Goal: Task Accomplishment & Management: Use online tool/utility

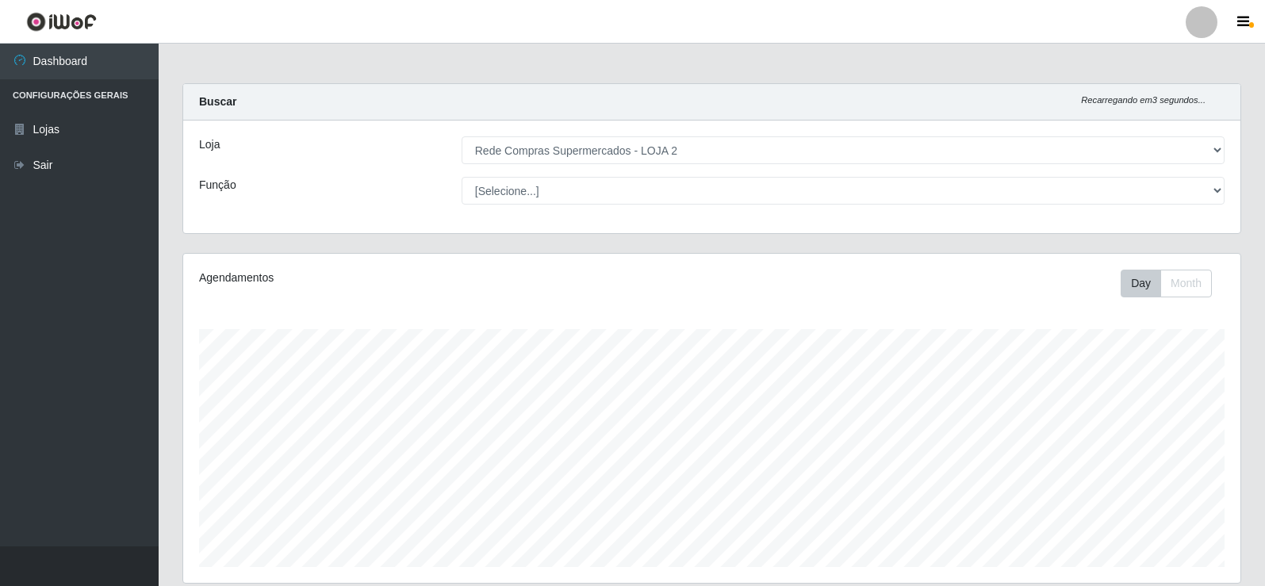
select select "161"
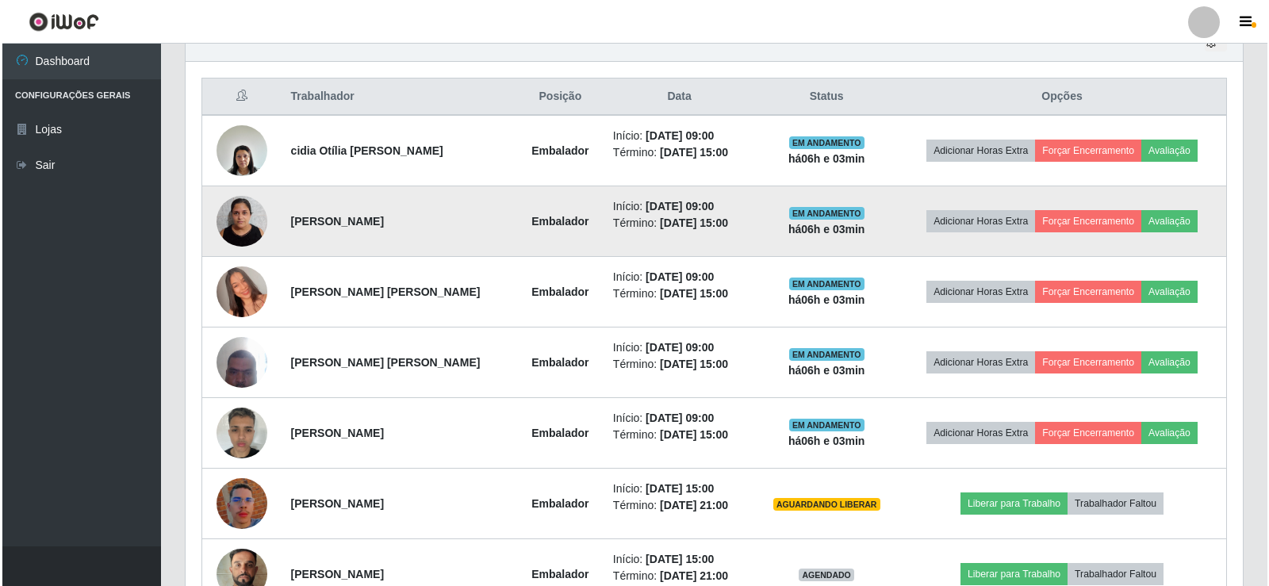
scroll to position [423, 0]
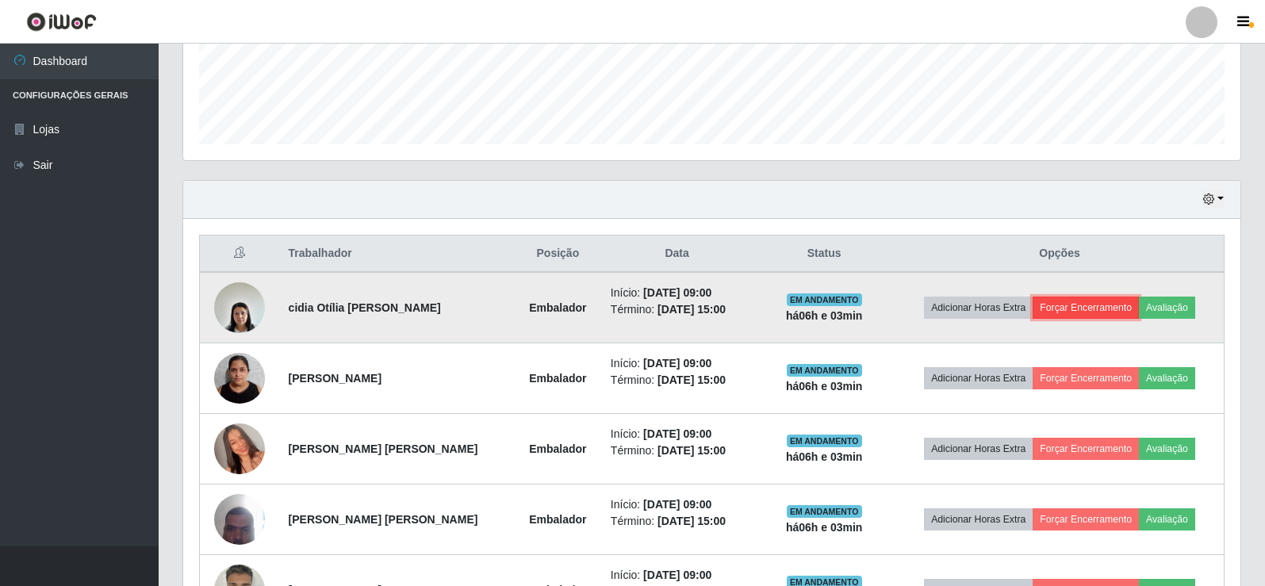
click at [1085, 310] on button "Forçar Encerramento" at bounding box center [1085, 308] width 106 height 22
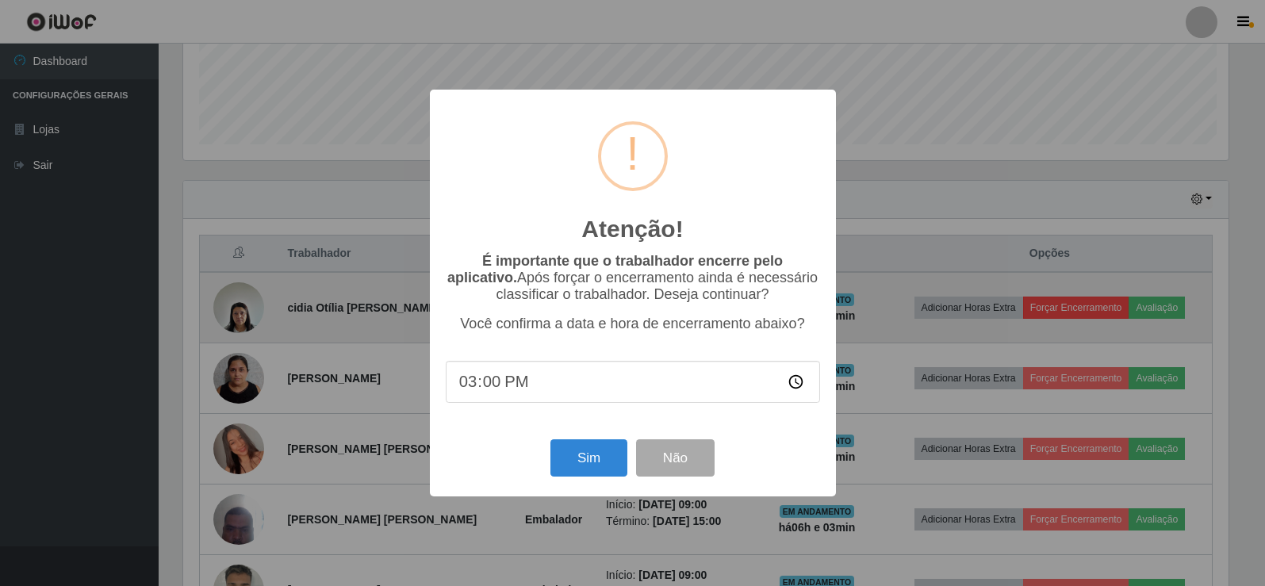
scroll to position [329, 1049]
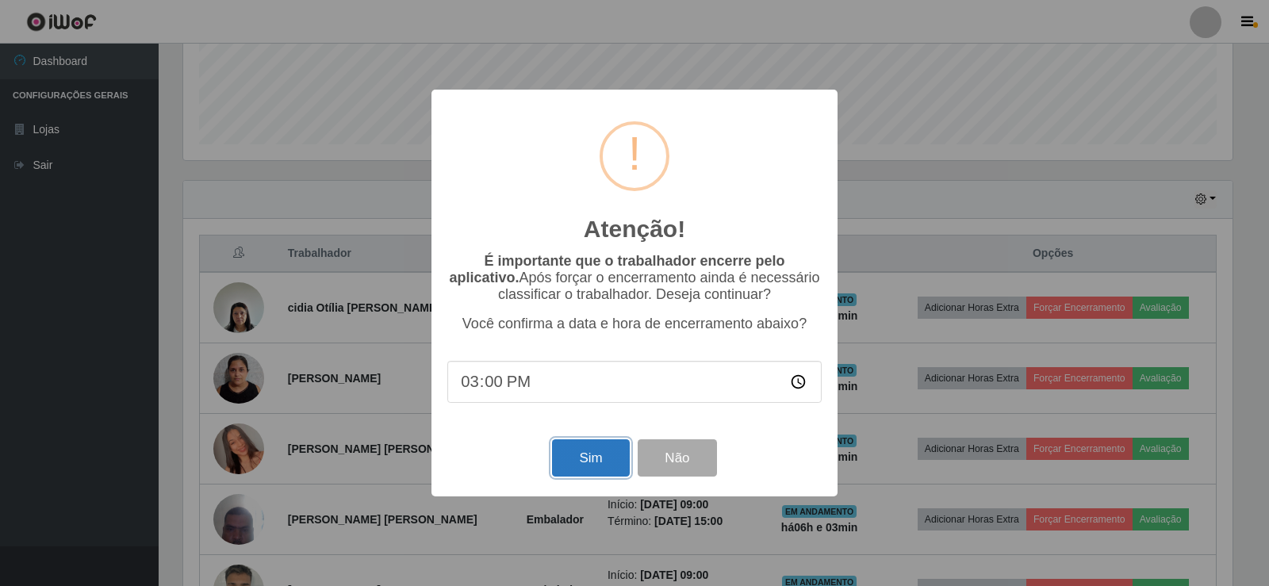
click at [587, 457] on button "Sim" at bounding box center [590, 457] width 77 height 37
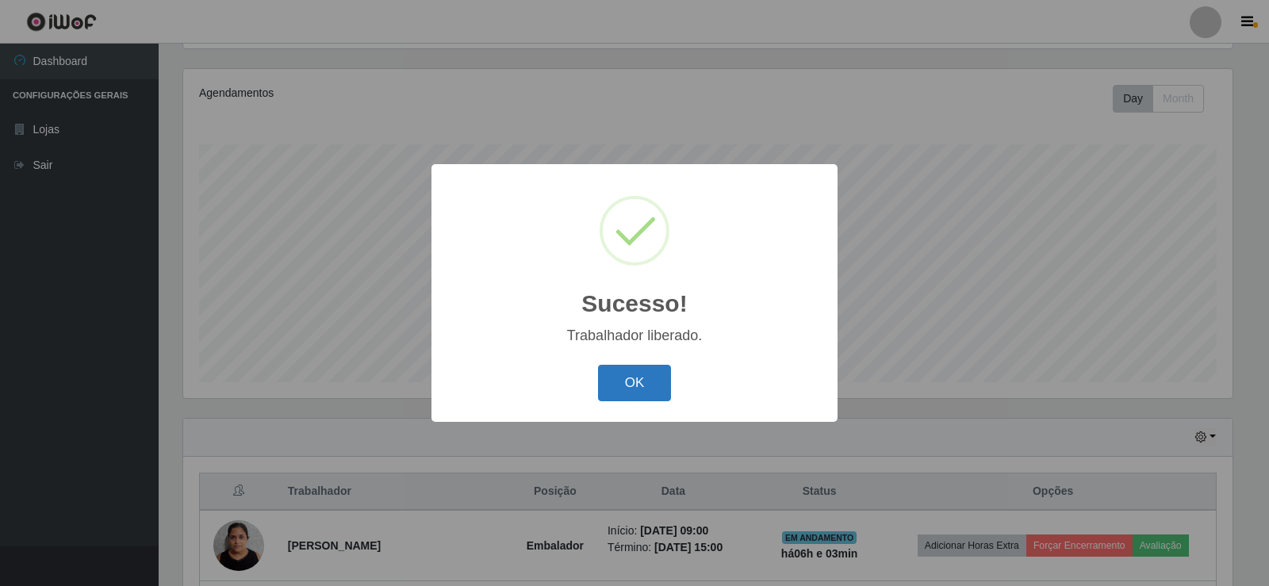
click at [637, 381] on button "OK" at bounding box center [635, 383] width 74 height 37
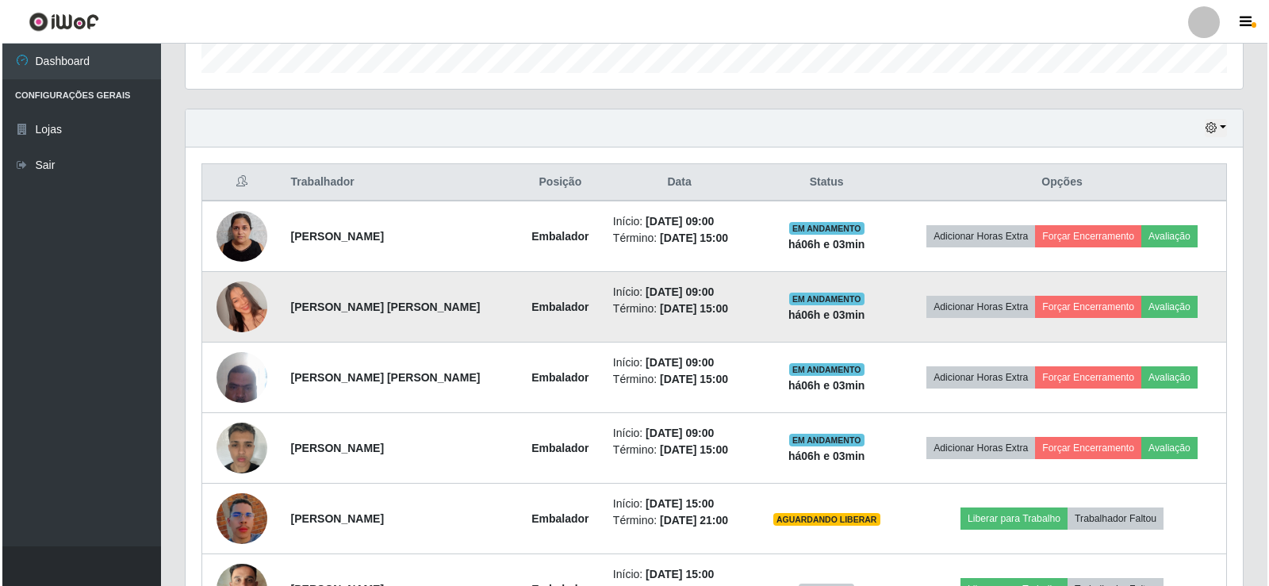
scroll to position [502, 0]
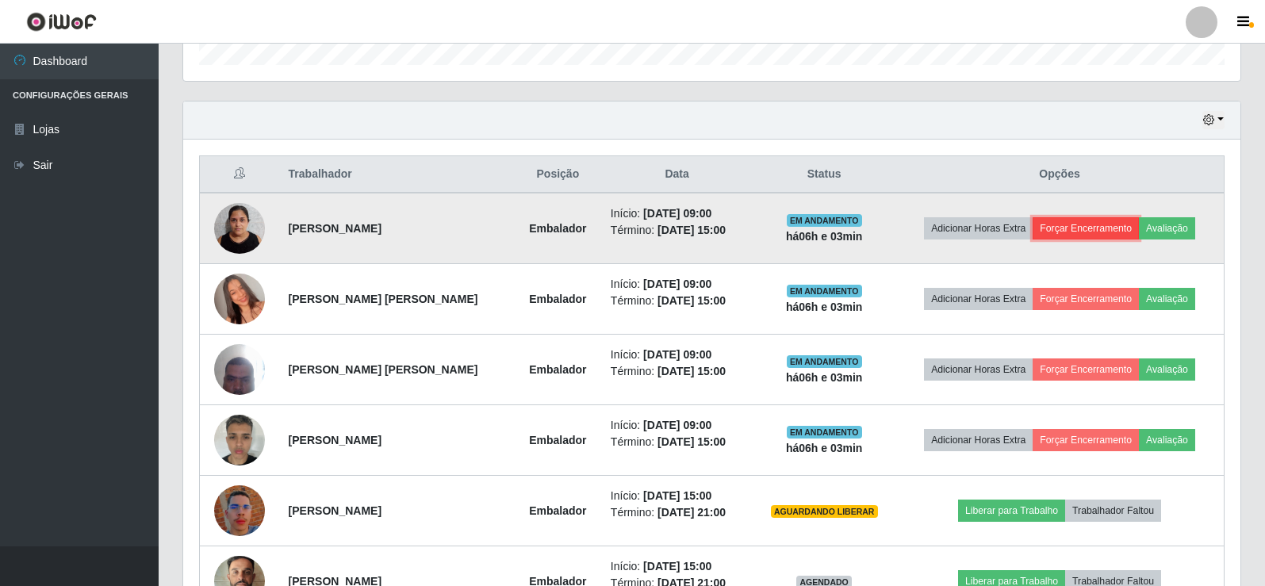
click at [1093, 226] on button "Forçar Encerramento" at bounding box center [1085, 228] width 106 height 22
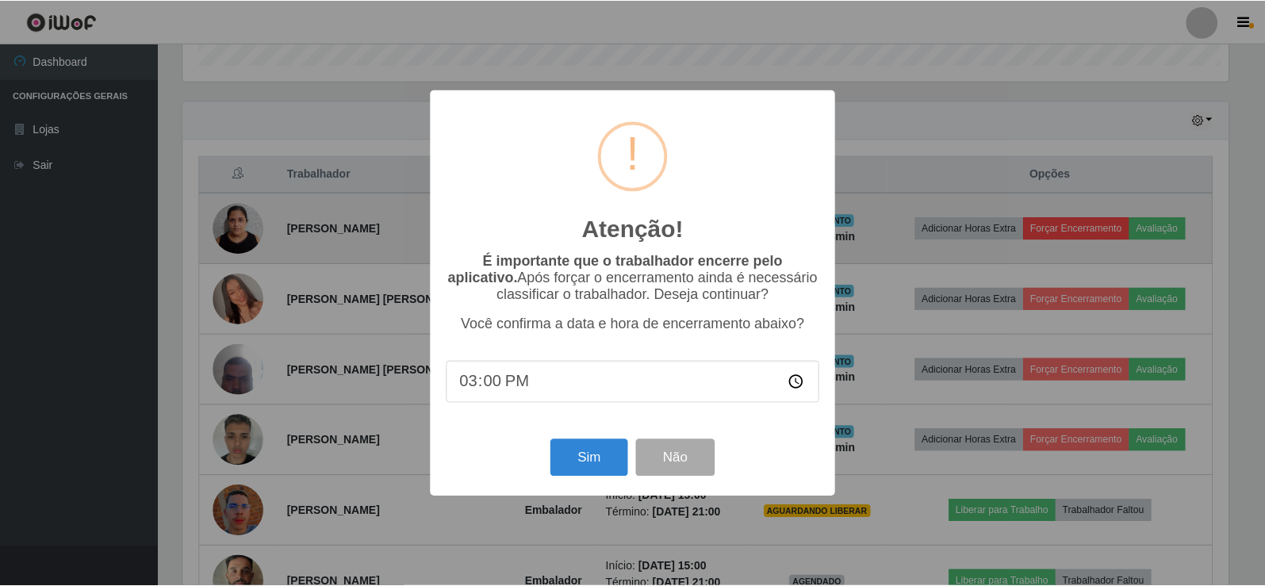
scroll to position [329, 1049]
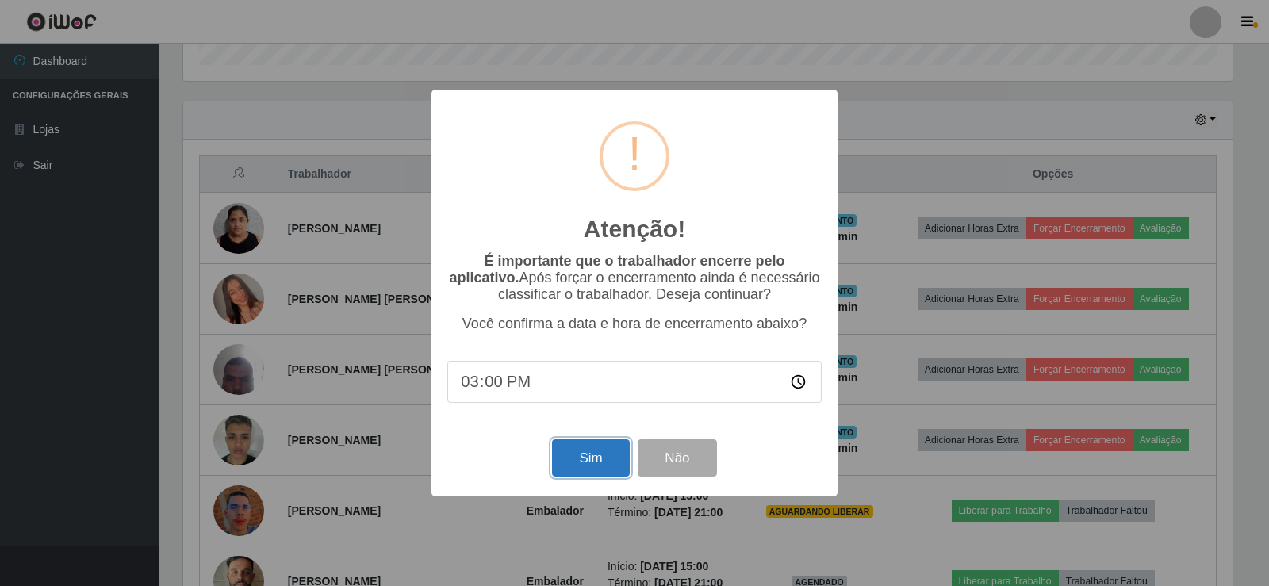
click at [594, 454] on button "Sim" at bounding box center [590, 457] width 77 height 37
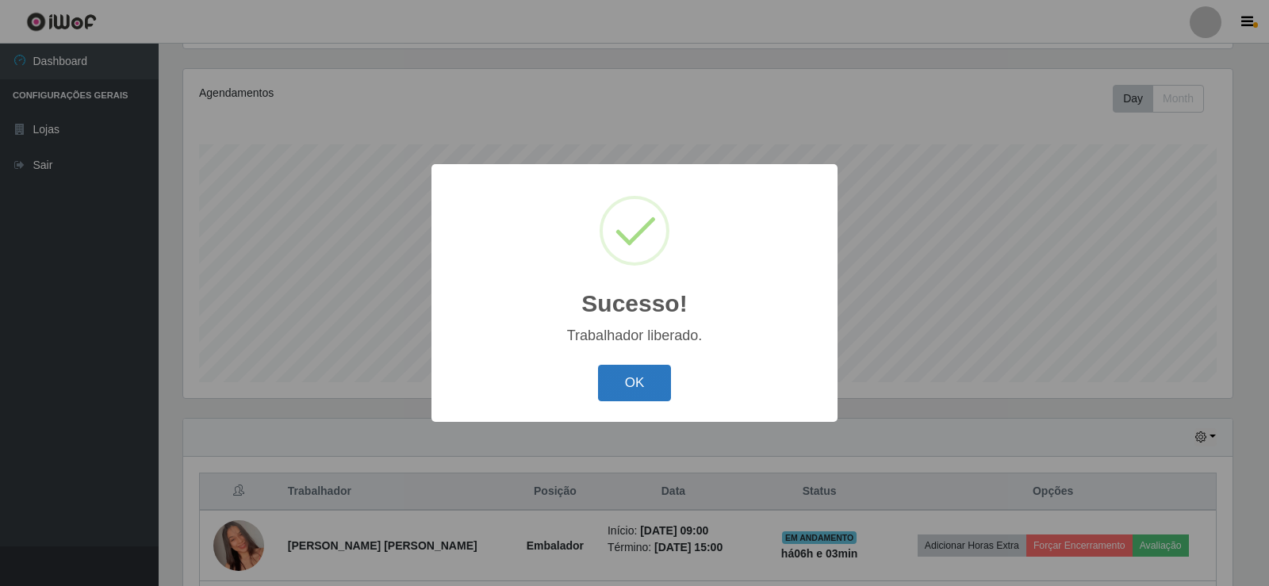
click at [636, 385] on button "OK" at bounding box center [635, 383] width 74 height 37
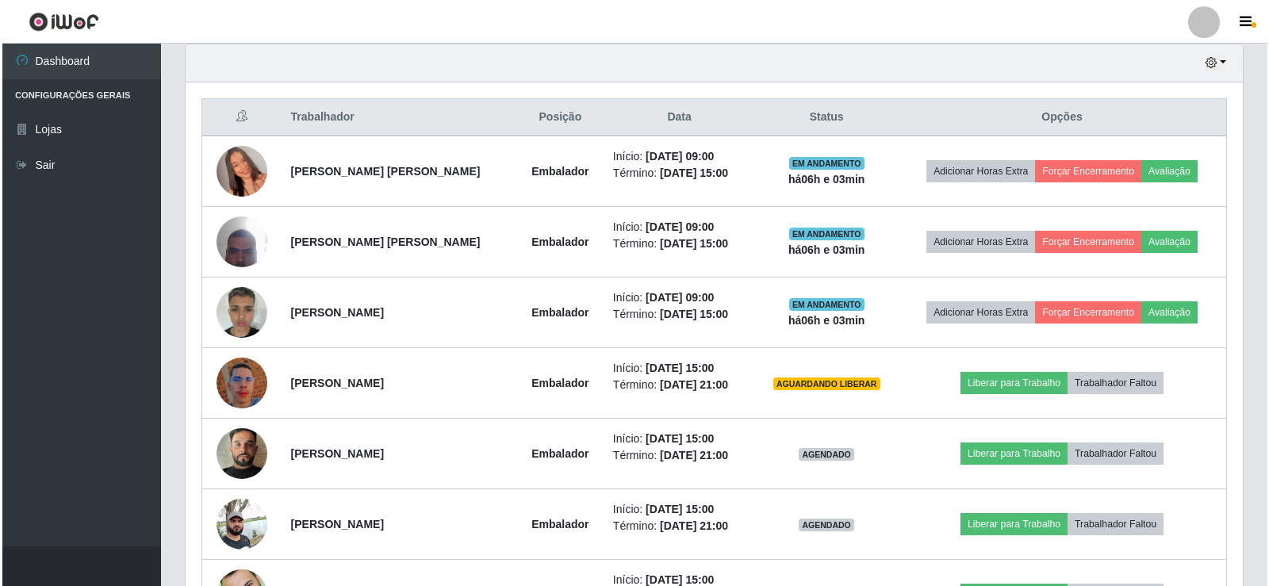
scroll to position [581, 0]
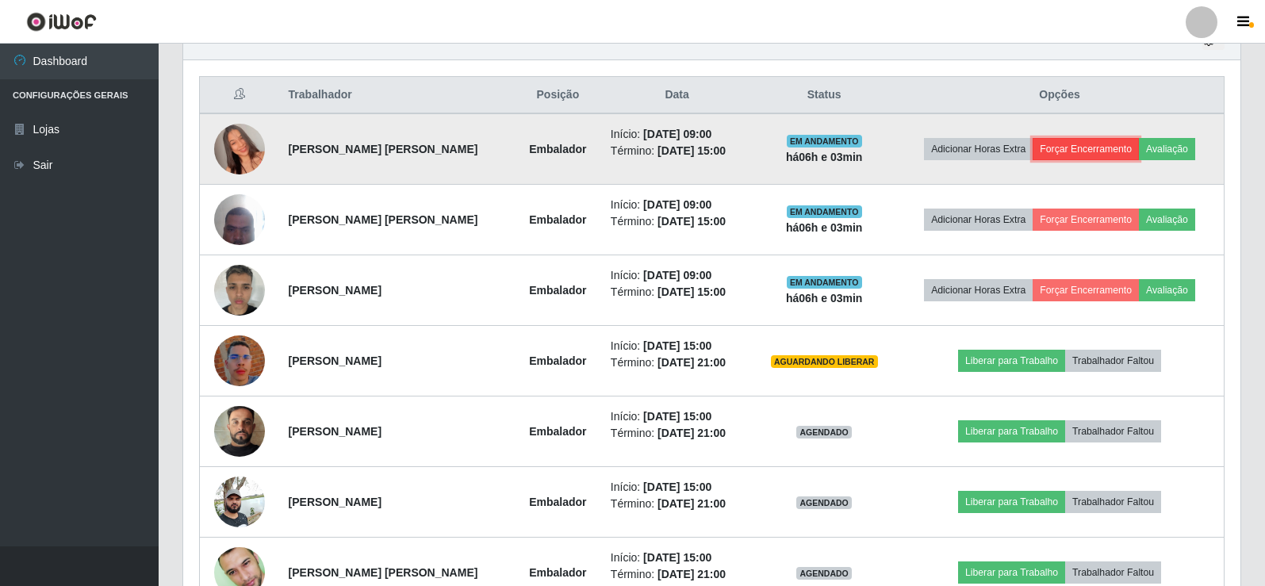
click at [1078, 147] on button "Forçar Encerramento" at bounding box center [1085, 149] width 106 height 22
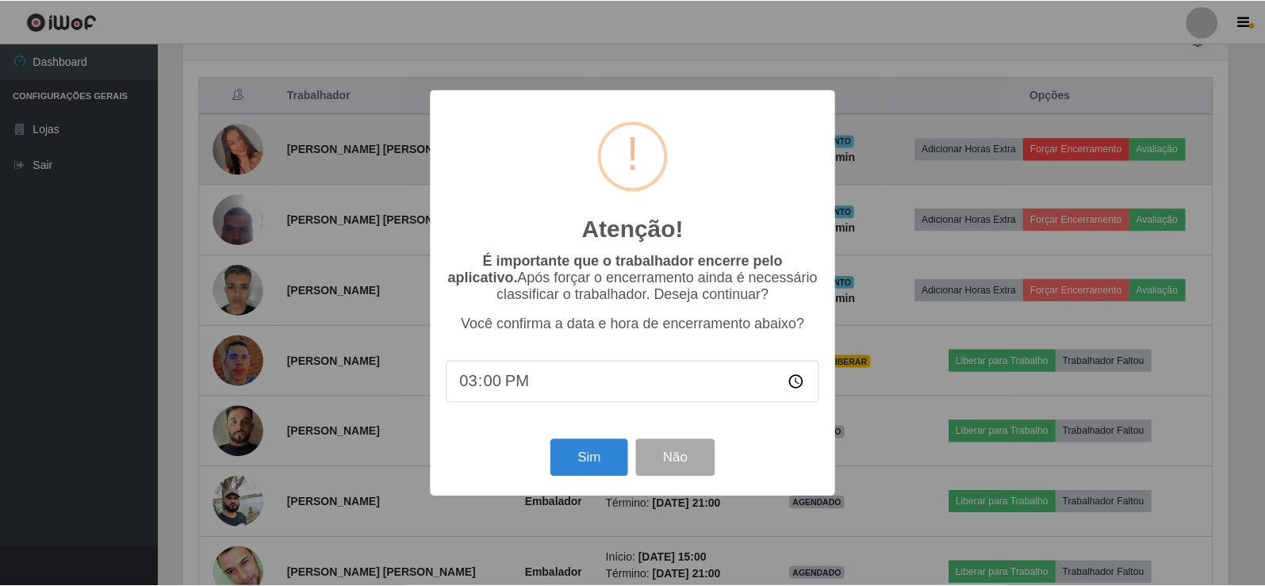
scroll to position [329, 1049]
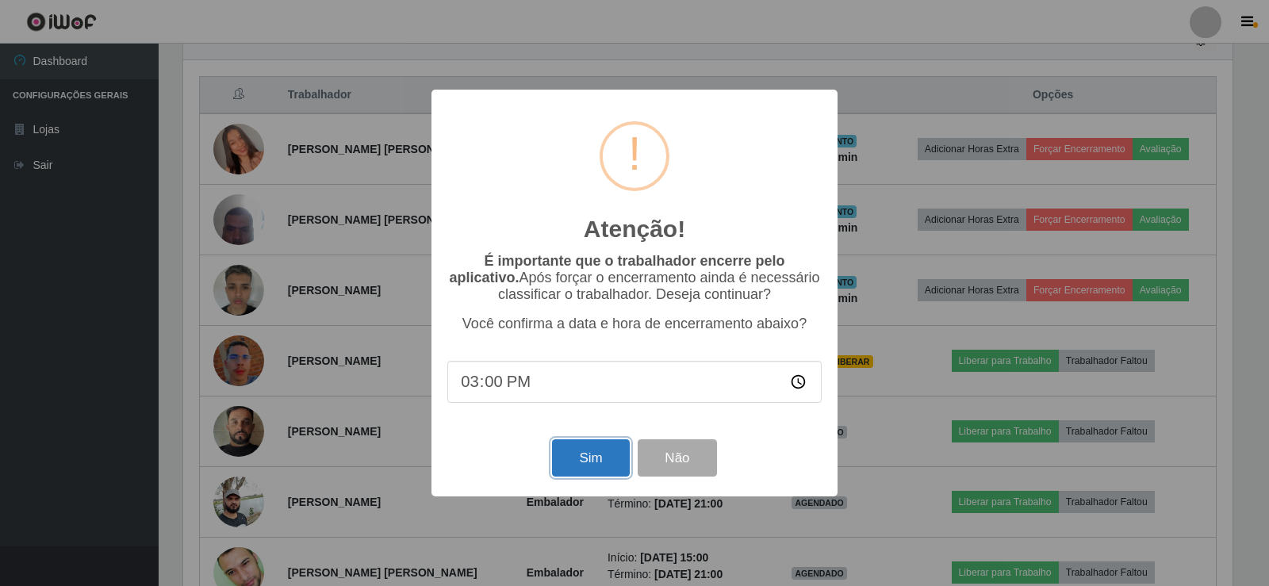
click at [599, 465] on button "Sim" at bounding box center [590, 457] width 77 height 37
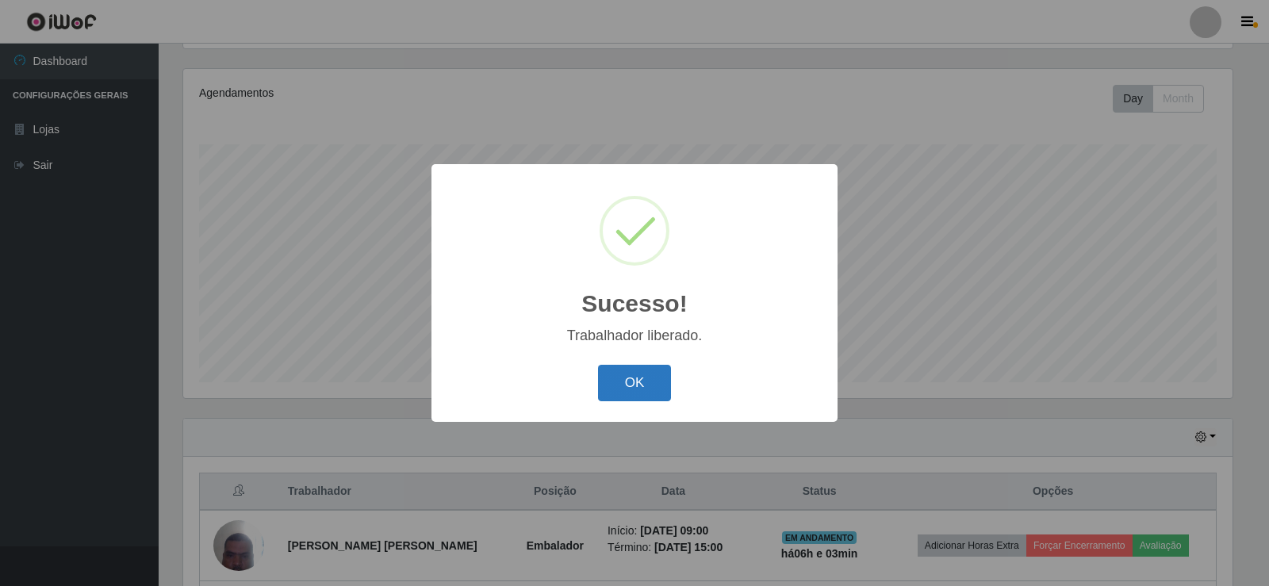
click at [634, 369] on button "OK" at bounding box center [635, 383] width 74 height 37
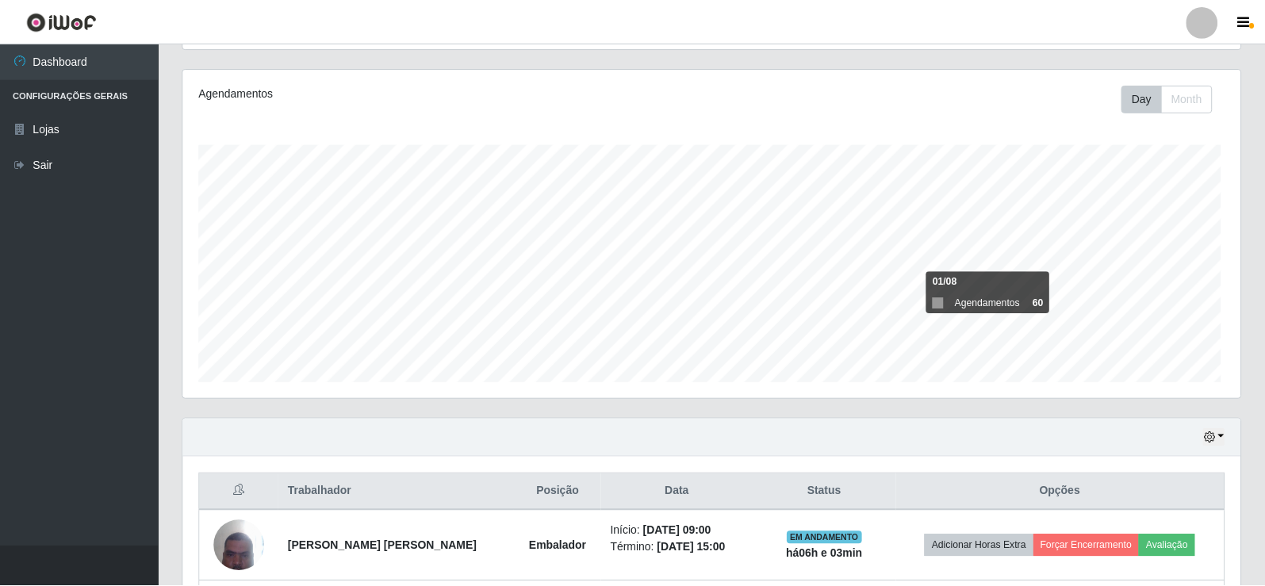
scroll to position [0, 0]
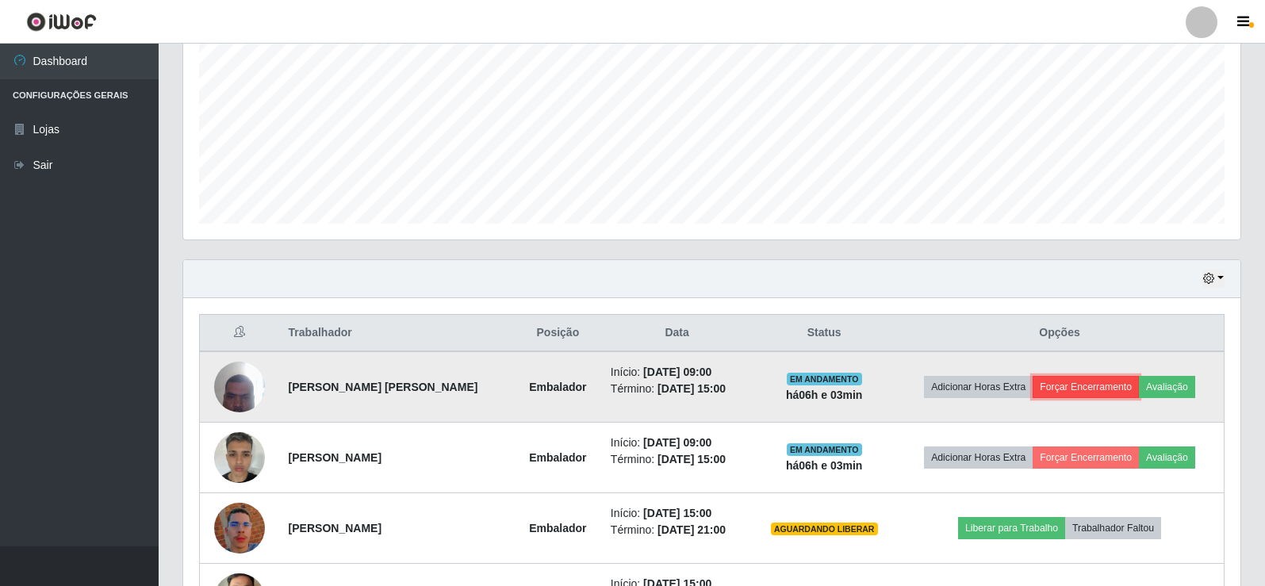
click at [1082, 381] on button "Forçar Encerramento" at bounding box center [1085, 387] width 106 height 22
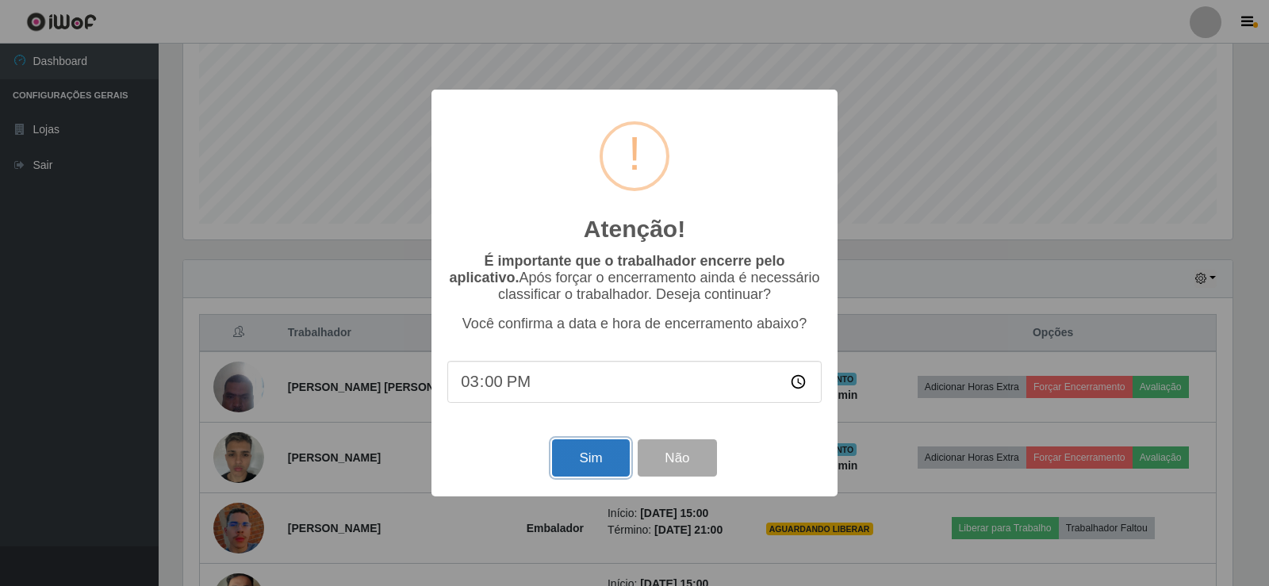
click at [593, 453] on button "Sim" at bounding box center [590, 457] width 77 height 37
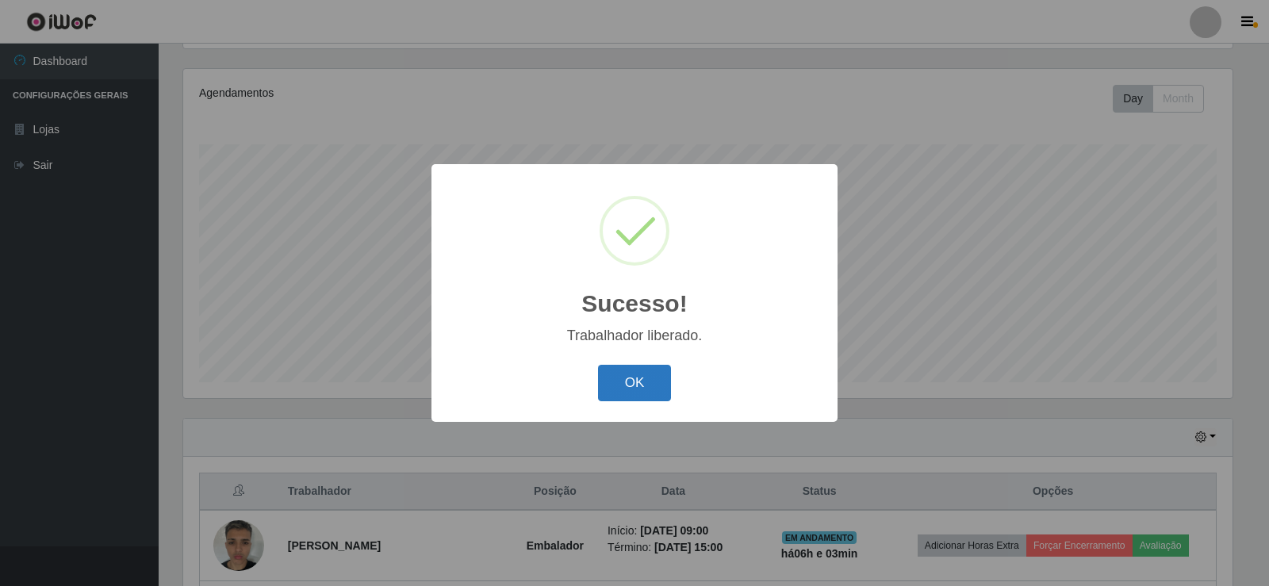
click at [626, 369] on button "OK" at bounding box center [635, 383] width 74 height 37
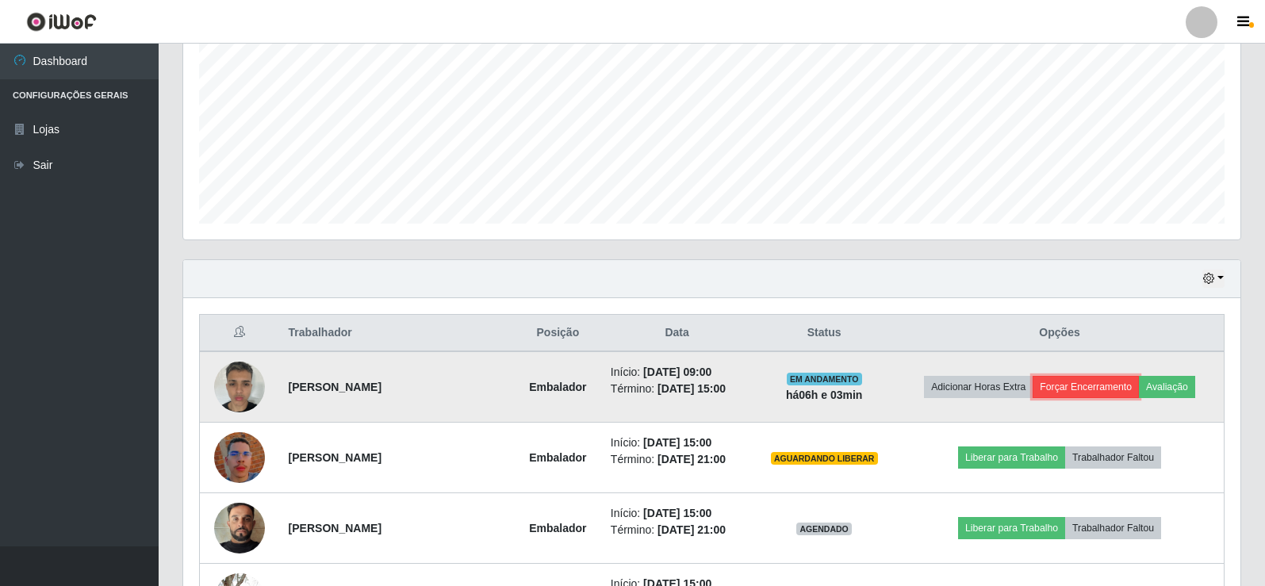
click at [1081, 376] on button "Forçar Encerramento" at bounding box center [1085, 387] width 106 height 22
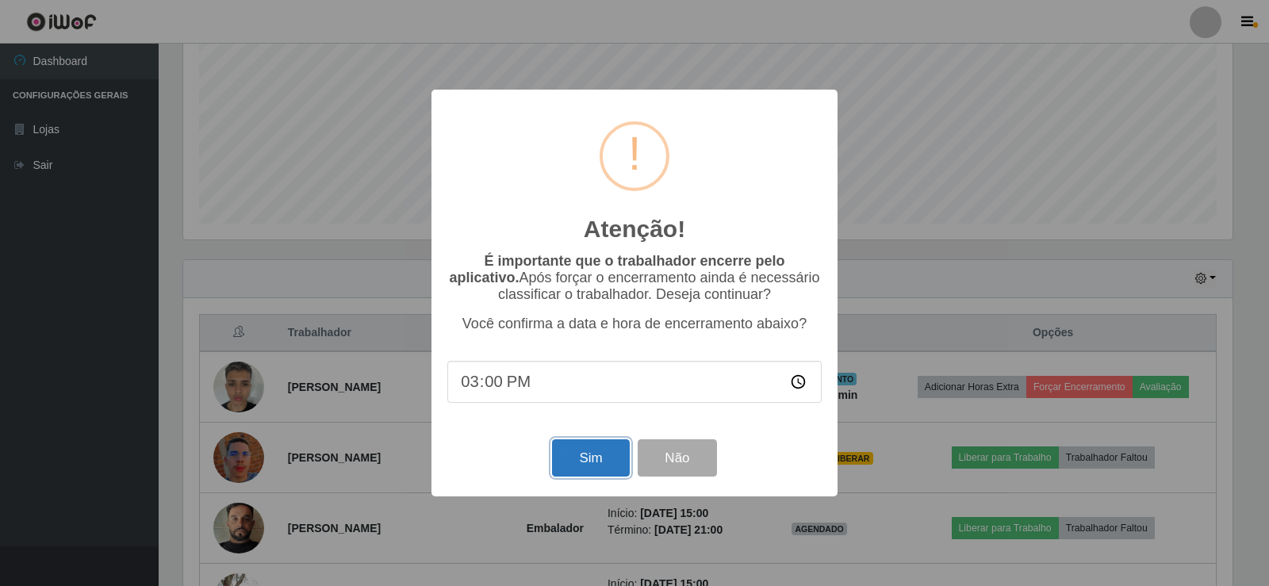
click at [589, 465] on button "Sim" at bounding box center [590, 457] width 77 height 37
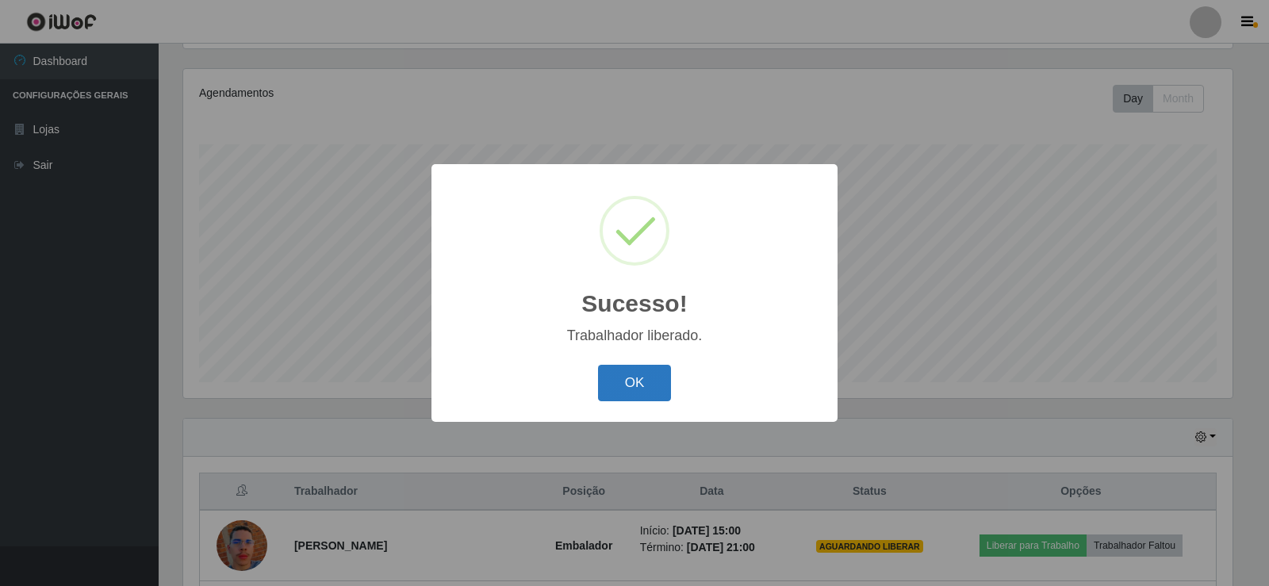
click at [641, 381] on button "OK" at bounding box center [635, 383] width 74 height 37
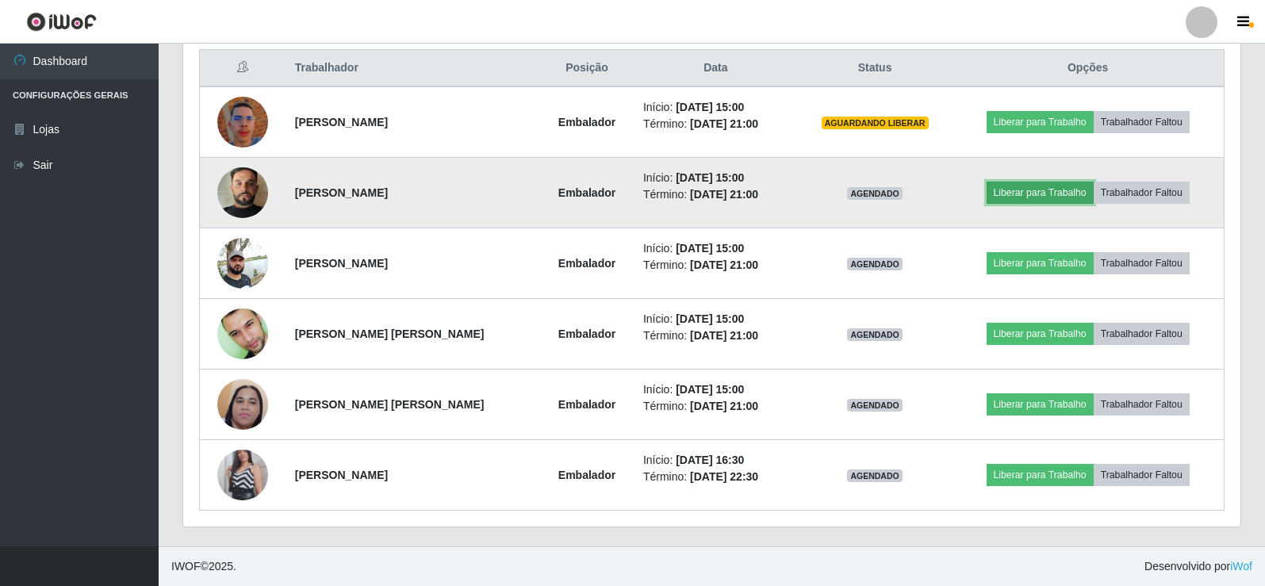
click at [1049, 191] on button "Liberar para Trabalho" at bounding box center [1039, 193] width 107 height 22
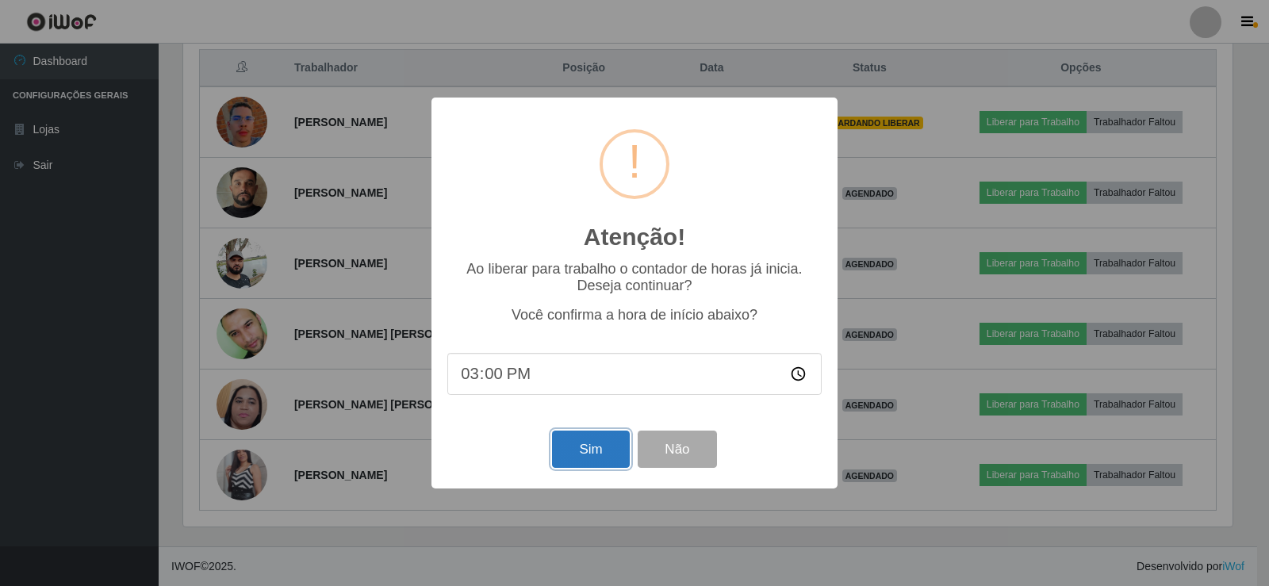
click at [591, 452] on button "Sim" at bounding box center [590, 449] width 77 height 37
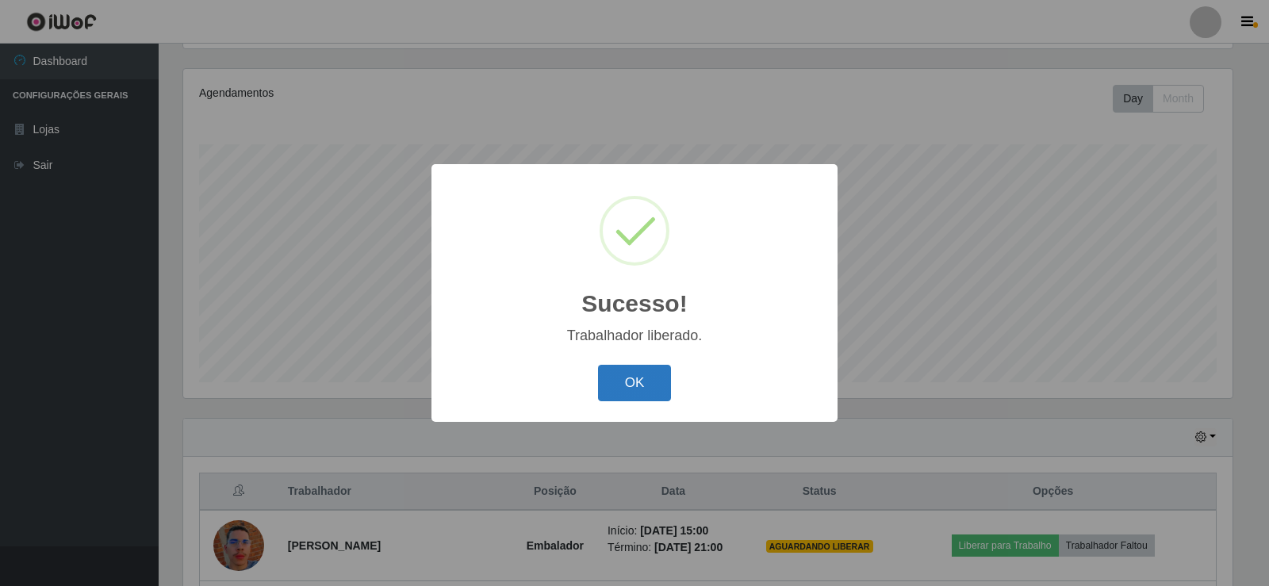
click at [649, 390] on button "OK" at bounding box center [635, 383] width 74 height 37
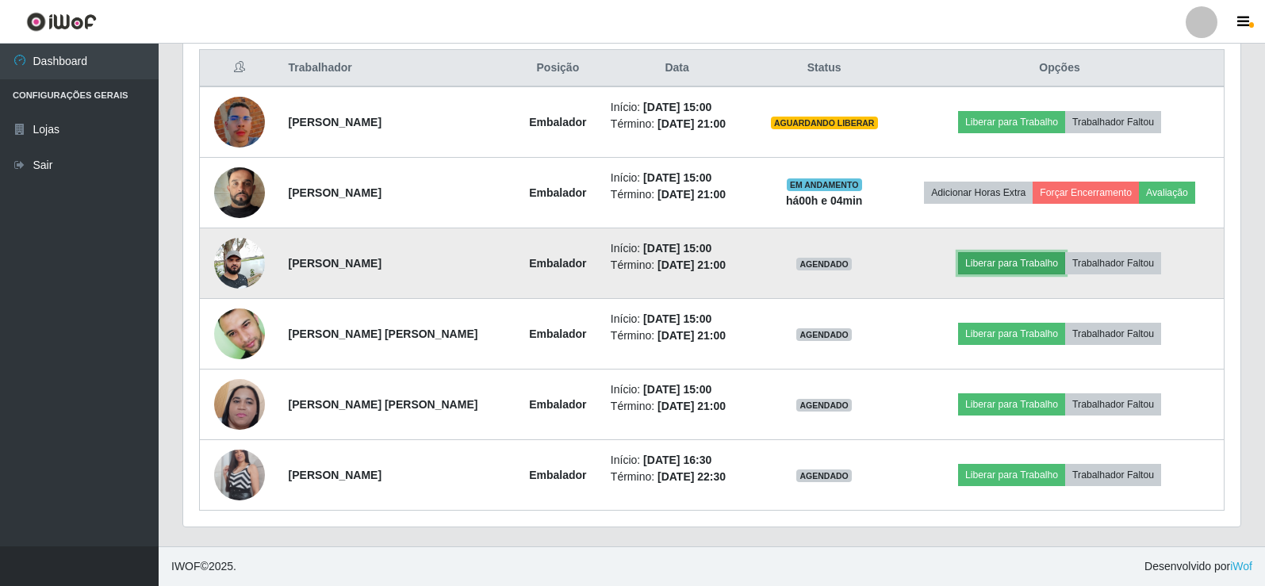
click at [1010, 266] on button "Liberar para Trabalho" at bounding box center [1011, 263] width 107 height 22
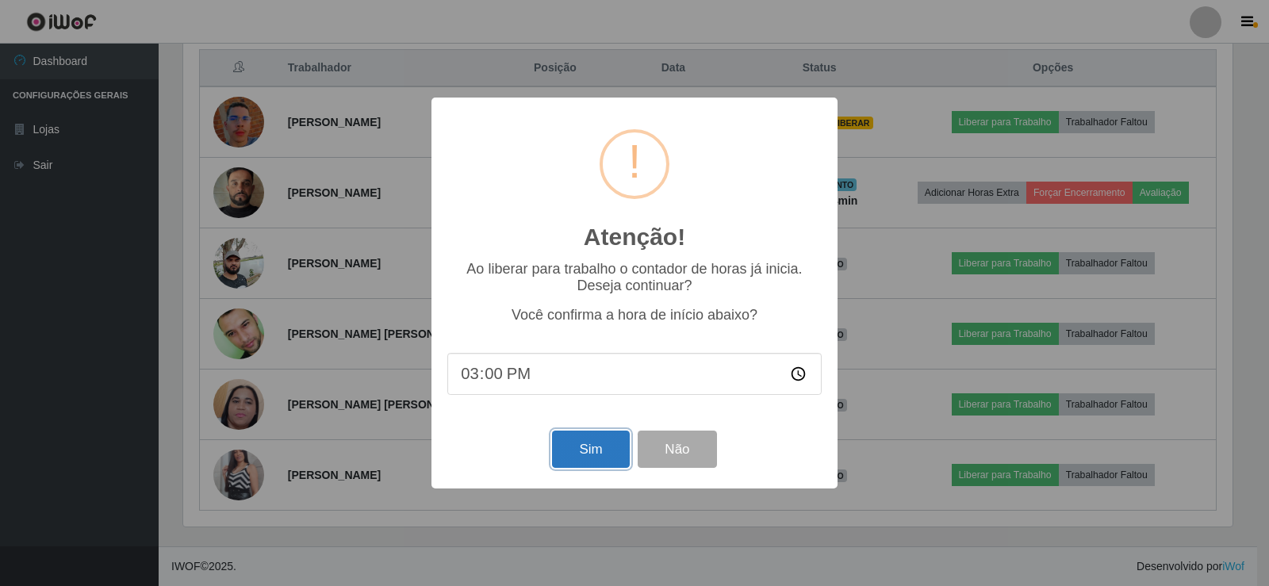
click at [606, 446] on button "Sim" at bounding box center [590, 449] width 77 height 37
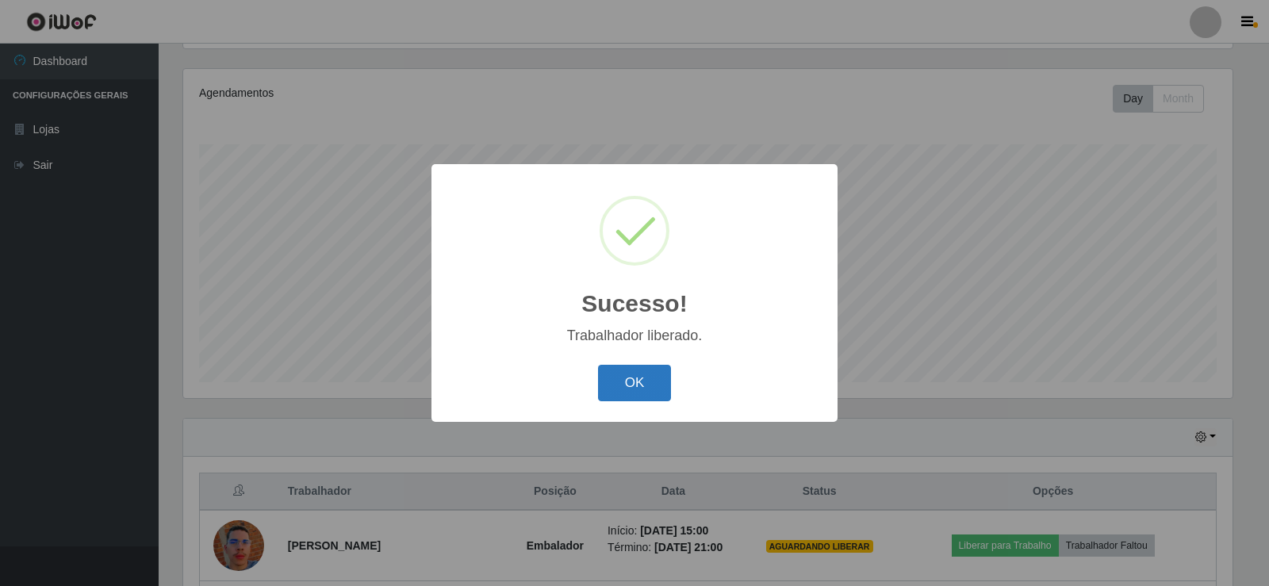
click at [633, 388] on button "OK" at bounding box center [635, 383] width 74 height 37
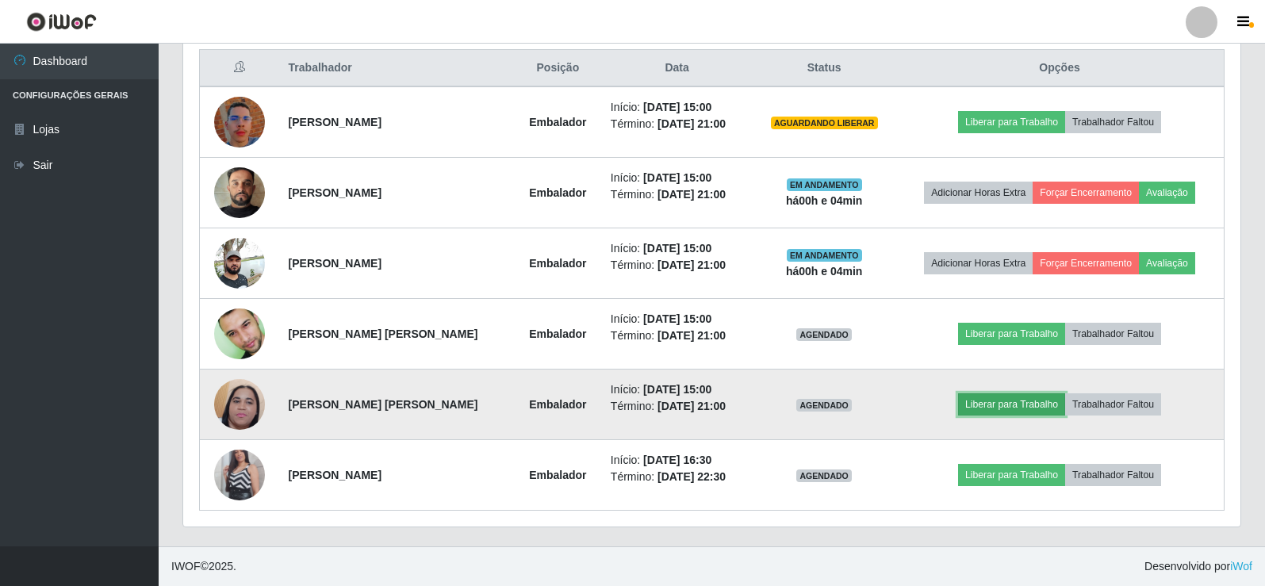
click at [985, 404] on button "Liberar para Trabalho" at bounding box center [1011, 404] width 107 height 22
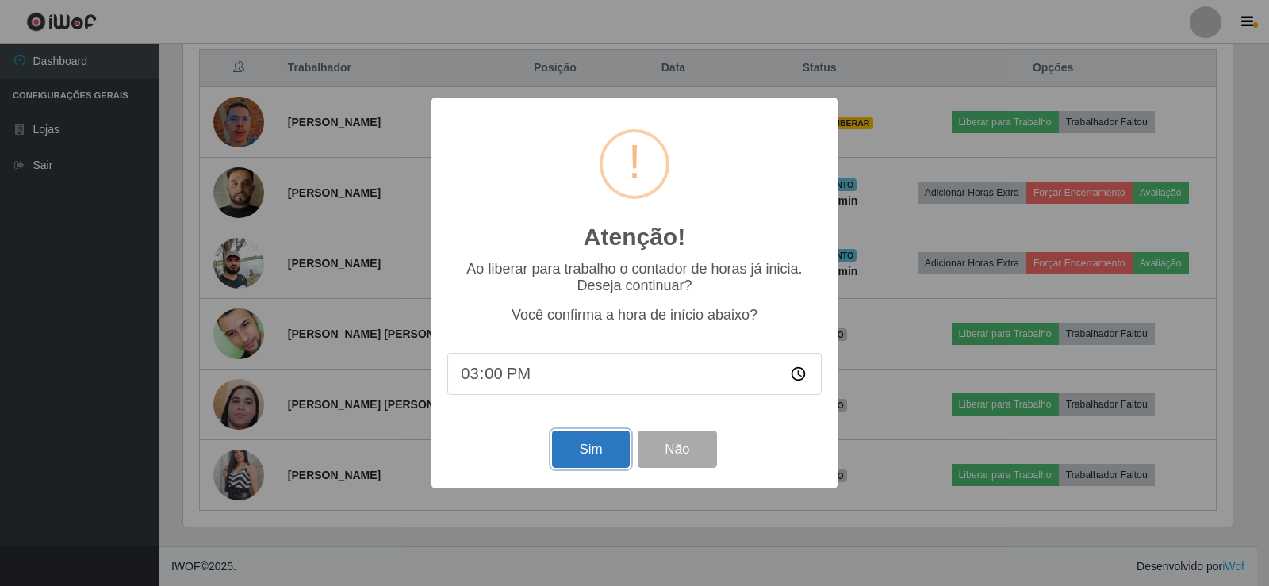
click at [578, 443] on button "Sim" at bounding box center [590, 449] width 77 height 37
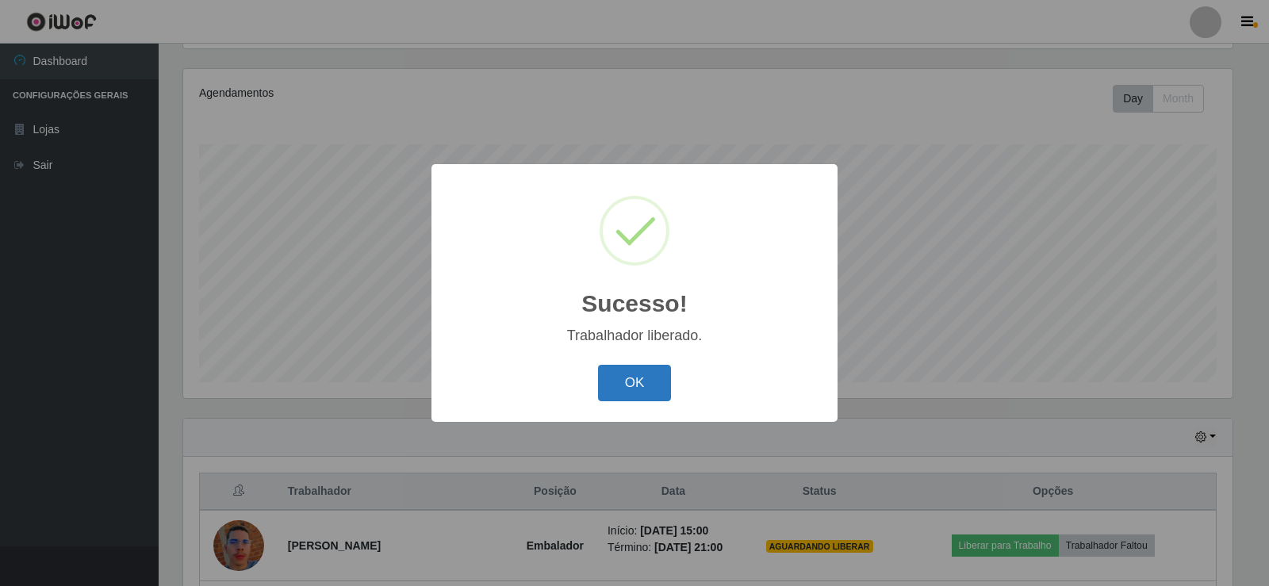
click at [638, 374] on button "OK" at bounding box center [635, 383] width 74 height 37
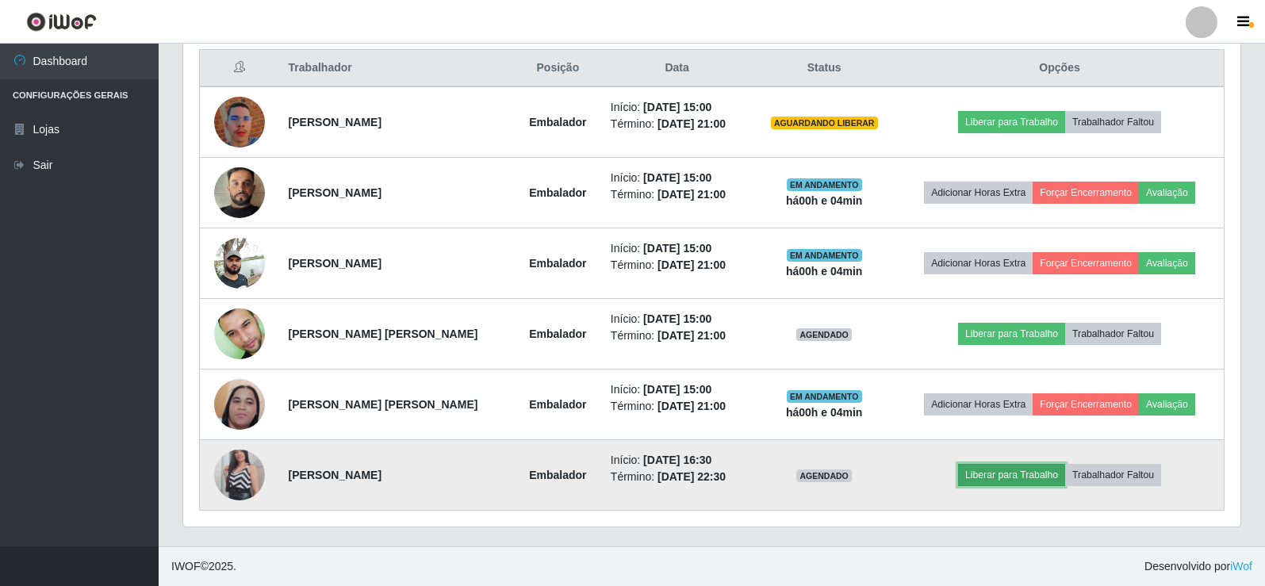
click at [1001, 467] on button "Liberar para Trabalho" at bounding box center [1011, 475] width 107 height 22
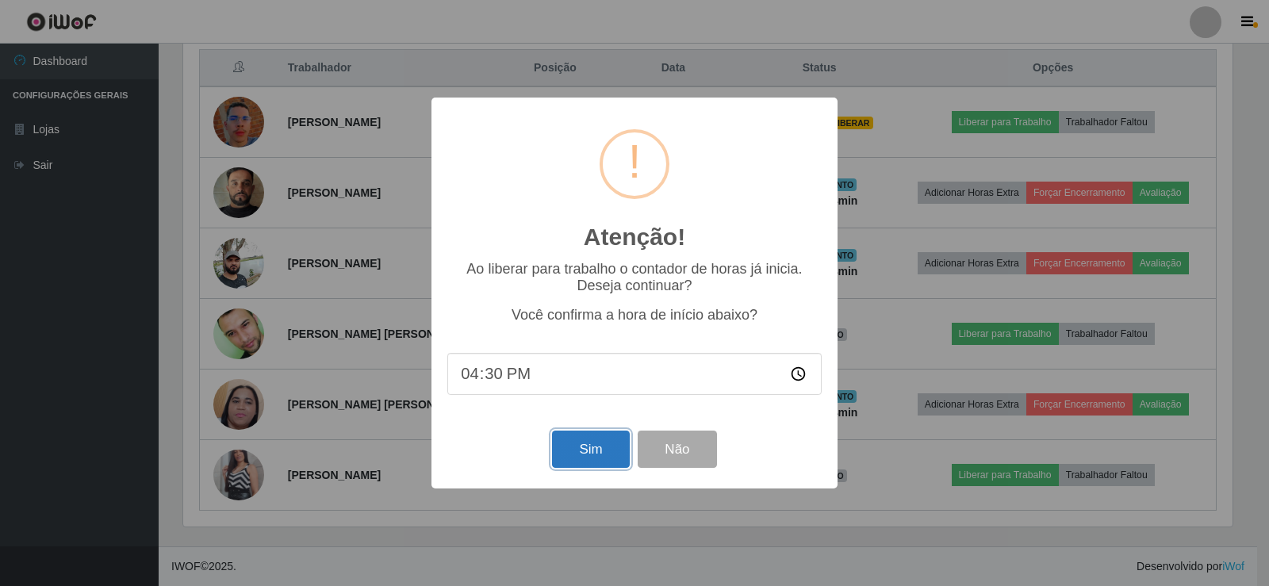
click at [588, 464] on button "Sim" at bounding box center [590, 449] width 77 height 37
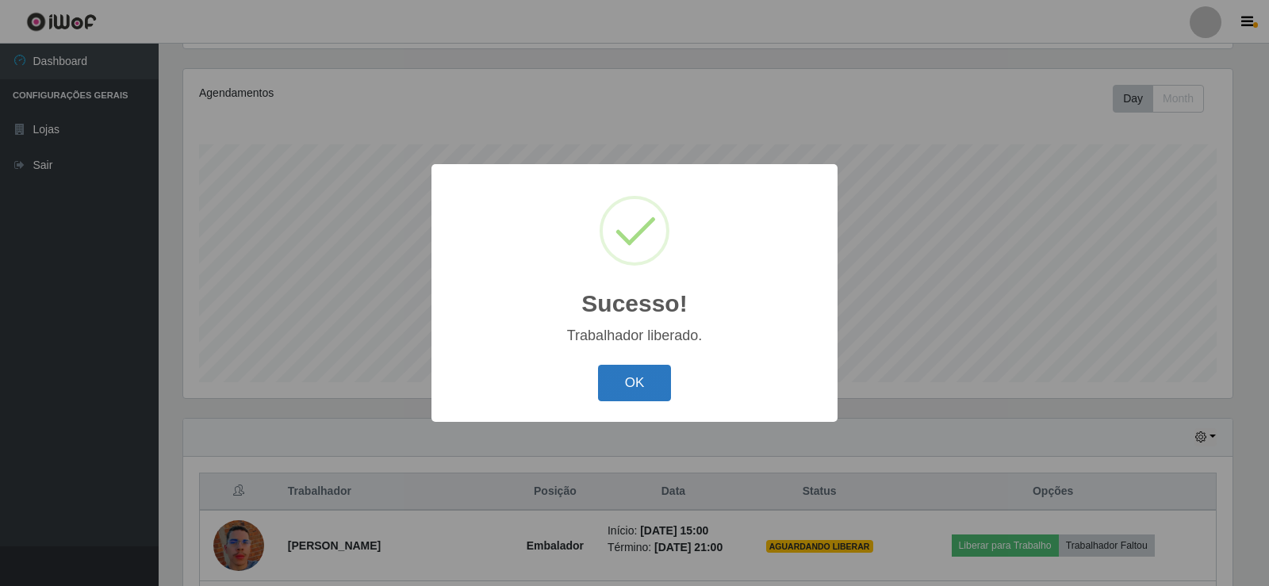
click at [631, 377] on button "OK" at bounding box center [635, 383] width 74 height 37
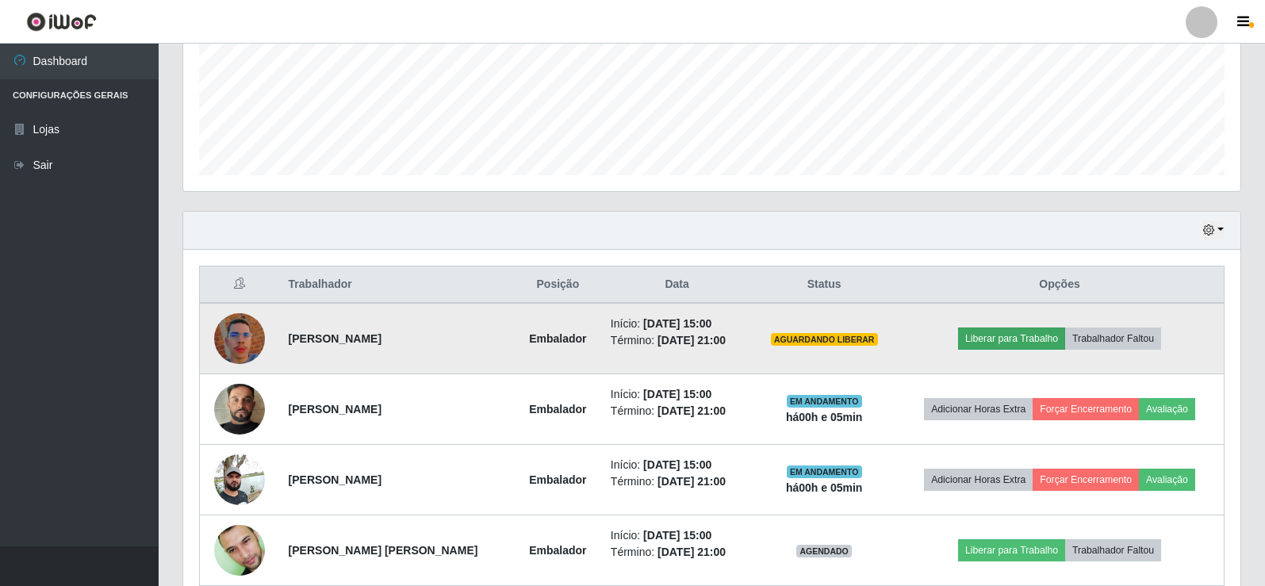
scroll to position [370, 0]
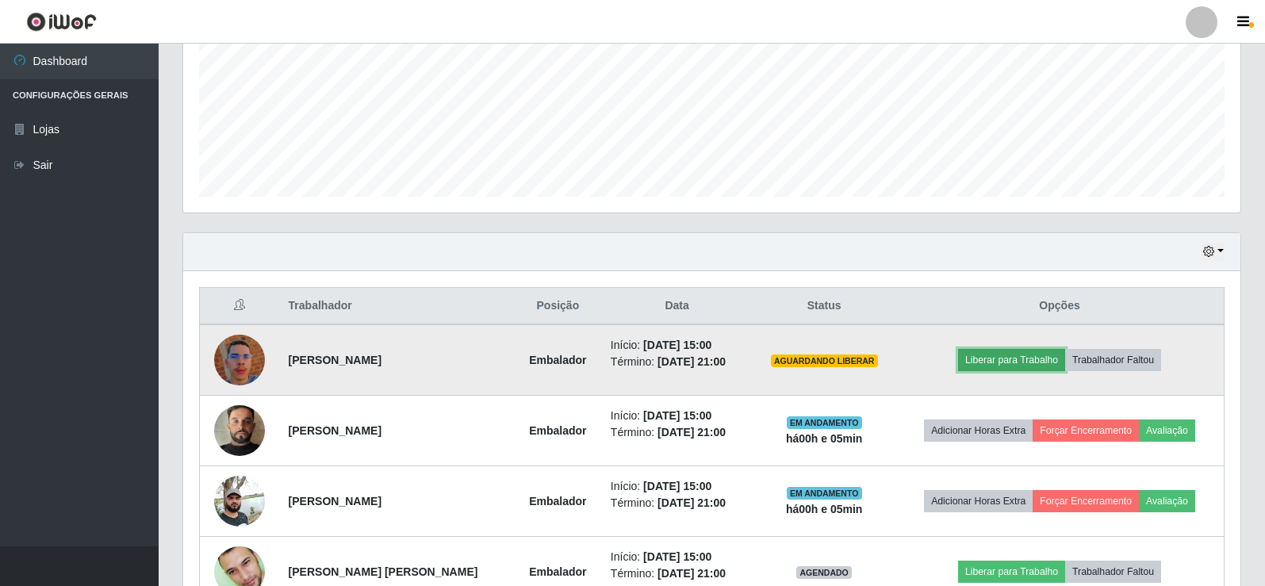
click at [1005, 357] on button "Liberar para Trabalho" at bounding box center [1011, 360] width 107 height 22
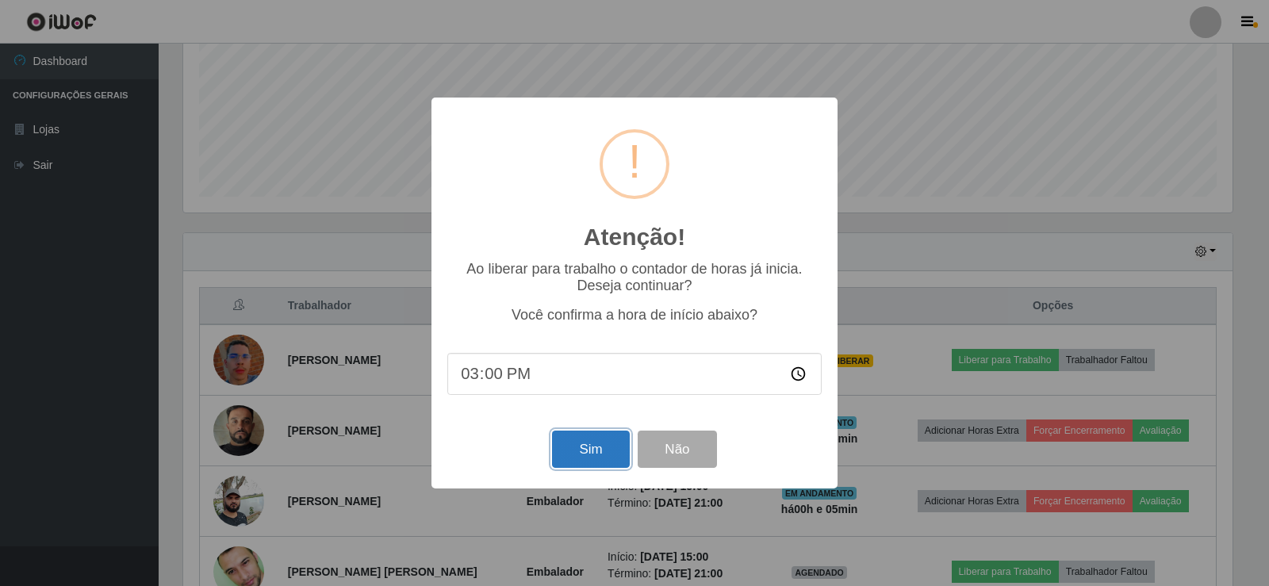
click at [580, 450] on button "Sim" at bounding box center [590, 449] width 77 height 37
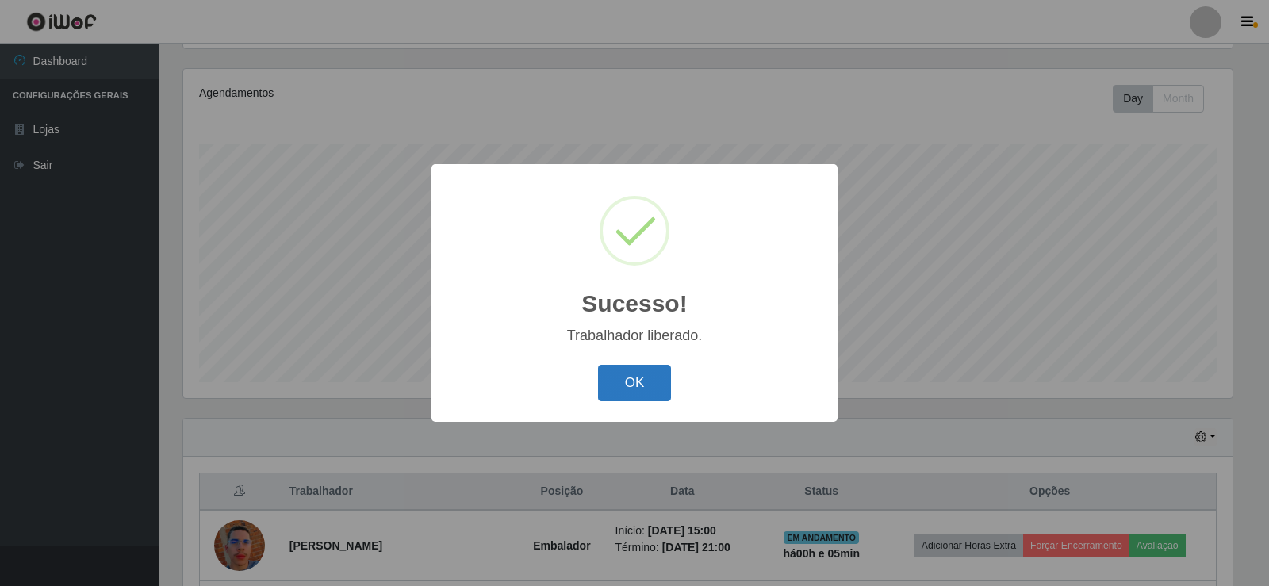
click at [640, 379] on button "OK" at bounding box center [635, 383] width 74 height 37
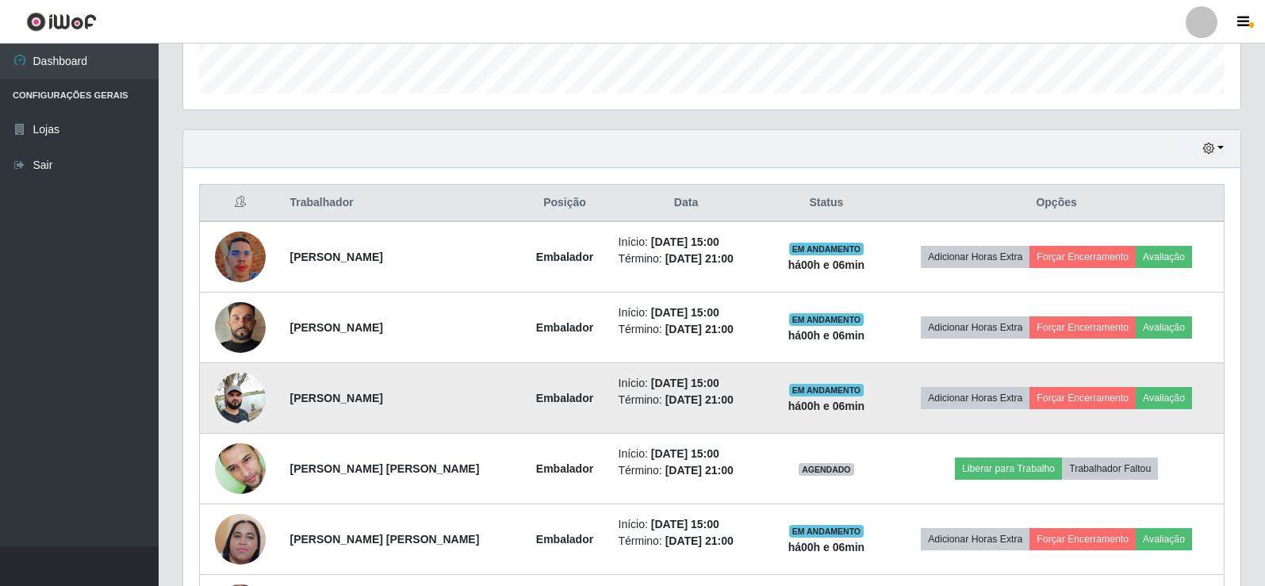
scroll to position [502, 0]
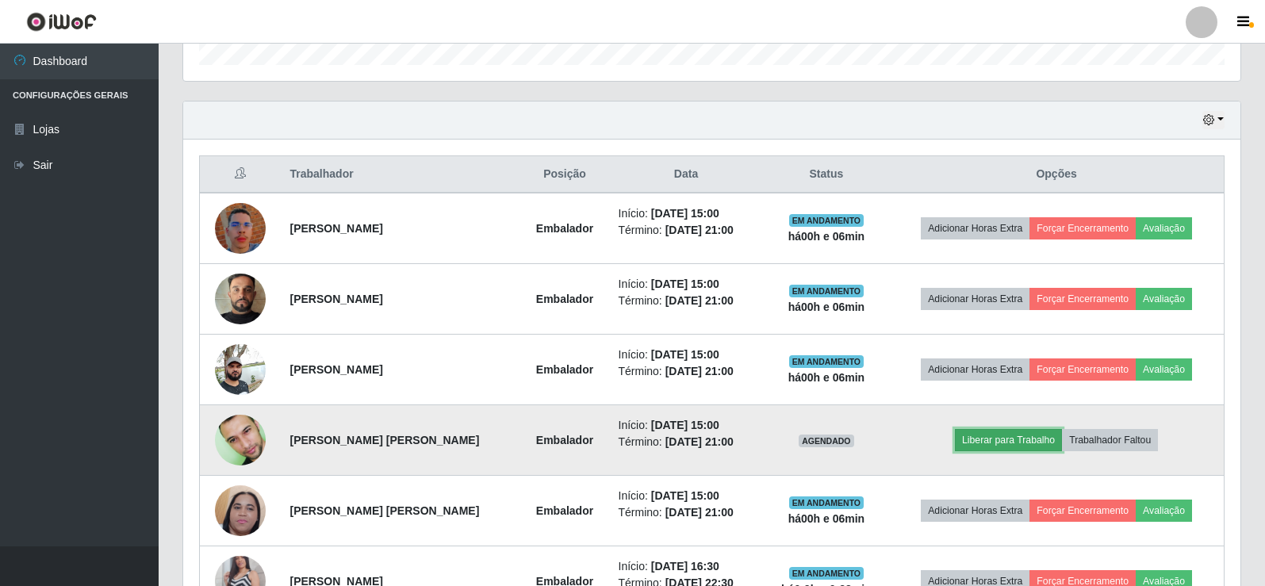
click at [1009, 446] on button "Liberar para Trabalho" at bounding box center [1008, 440] width 107 height 22
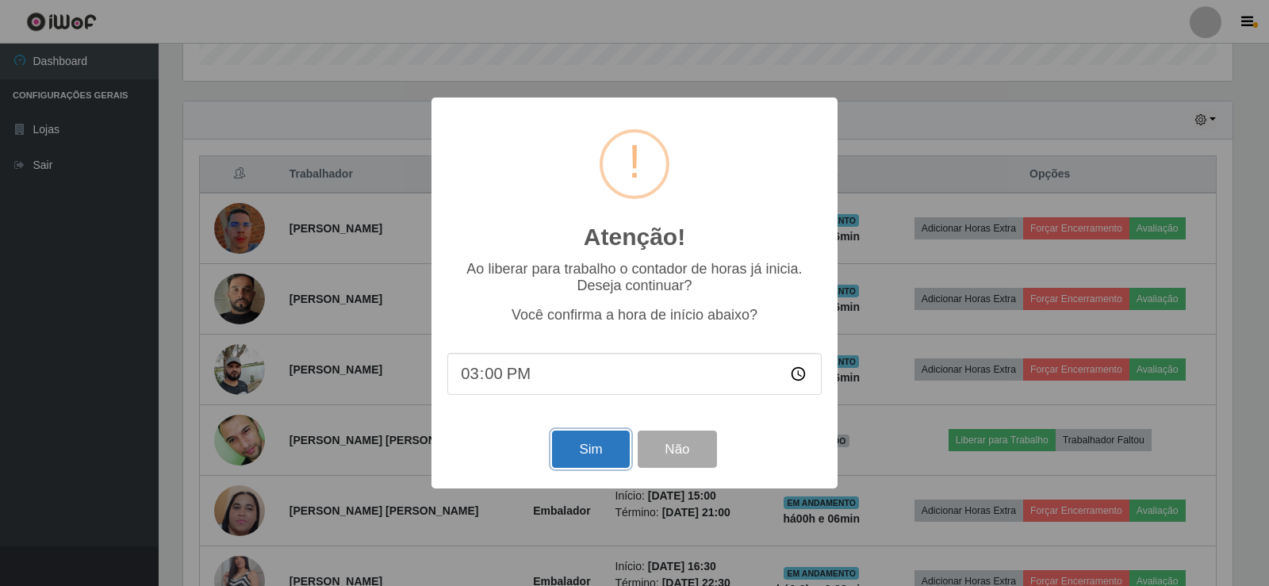
click at [628, 442] on button "Sim" at bounding box center [590, 449] width 77 height 37
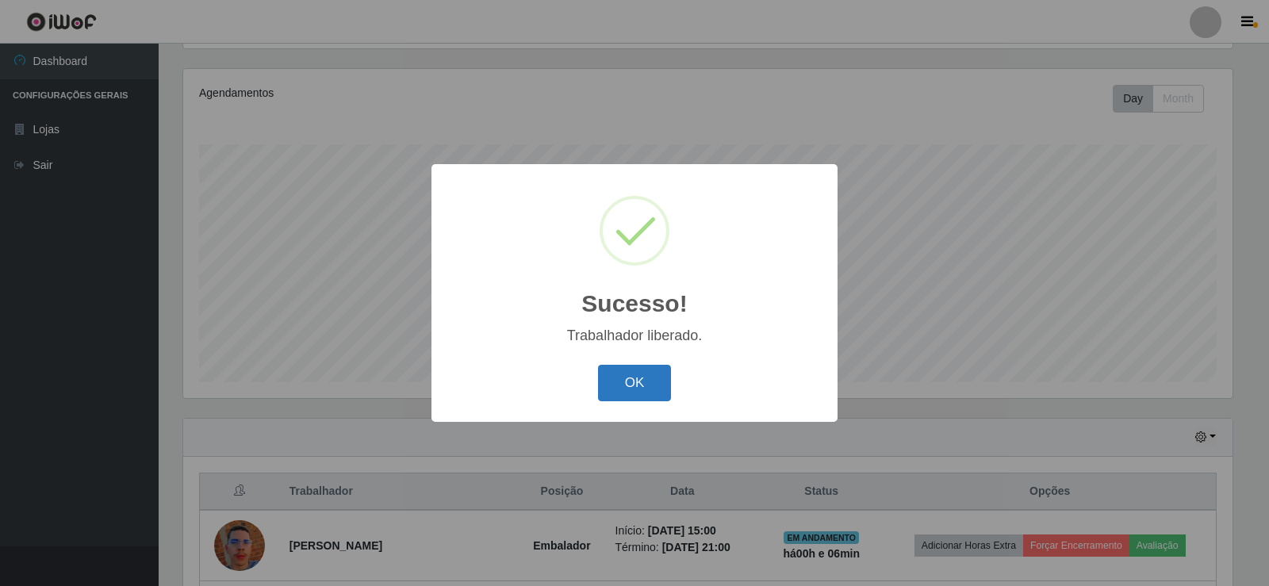
click at [638, 389] on button "OK" at bounding box center [635, 383] width 74 height 37
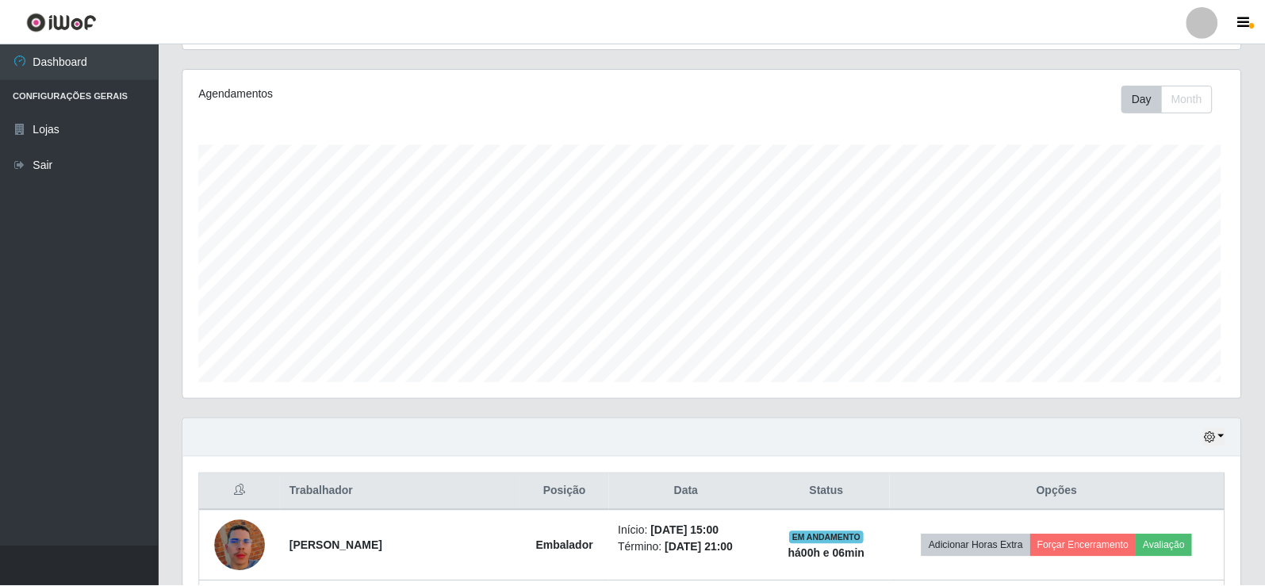
scroll to position [329, 1057]
